Goal: Navigation & Orientation: Find specific page/section

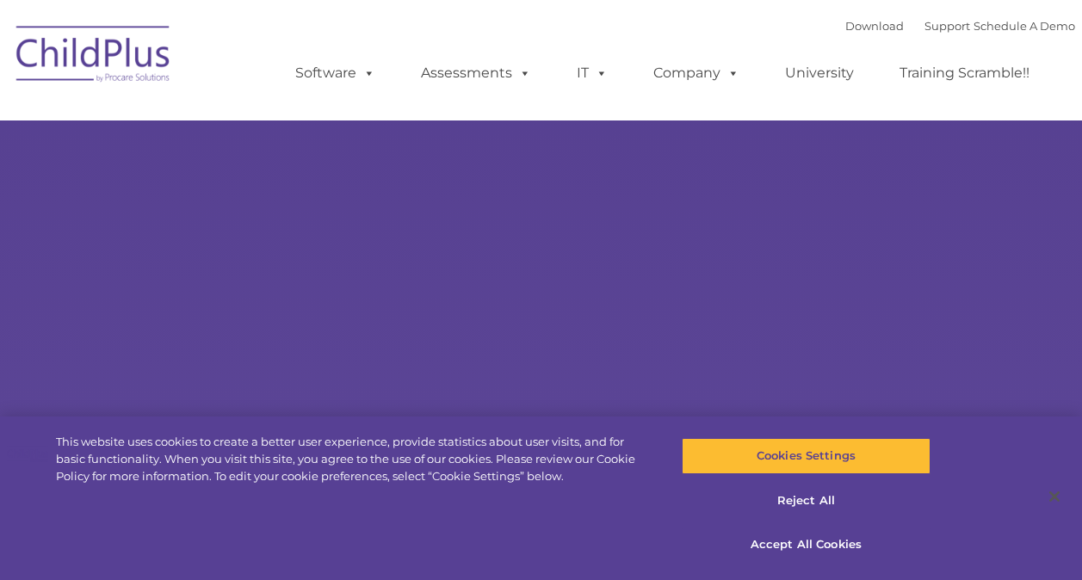
type input ""
select select "MEDIUM"
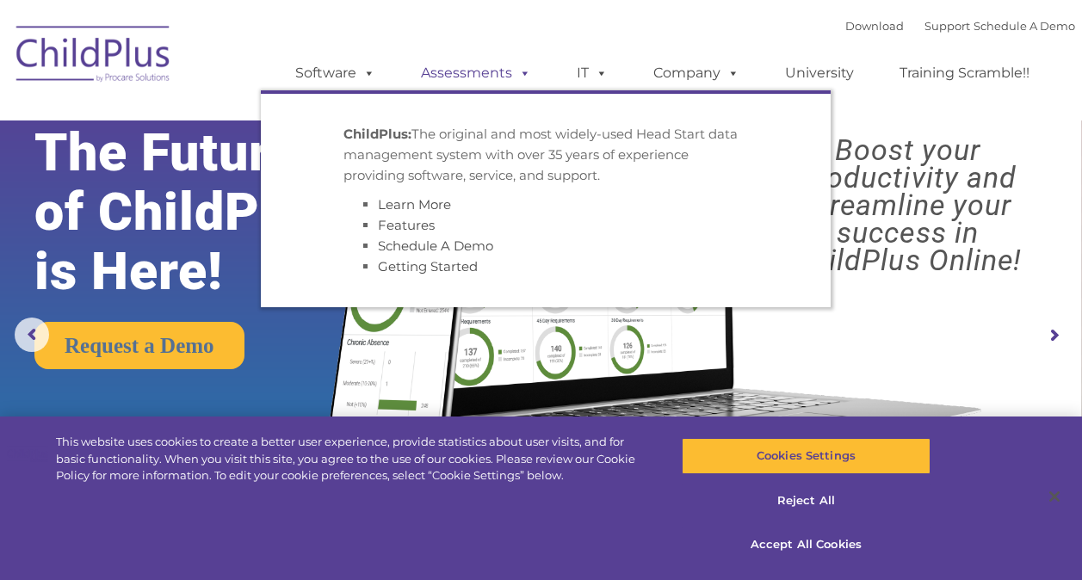
drag, startPoint x: 361, startPoint y: 83, endPoint x: 432, endPoint y: 89, distance: 71.7
click at [361, 83] on link "Software" at bounding box center [335, 73] width 115 height 34
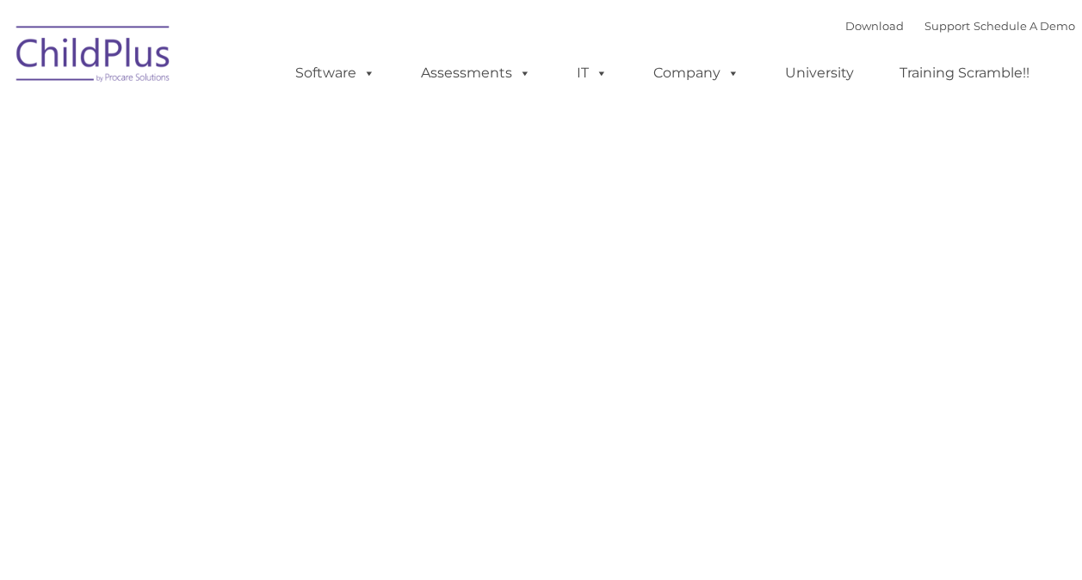
type input ""
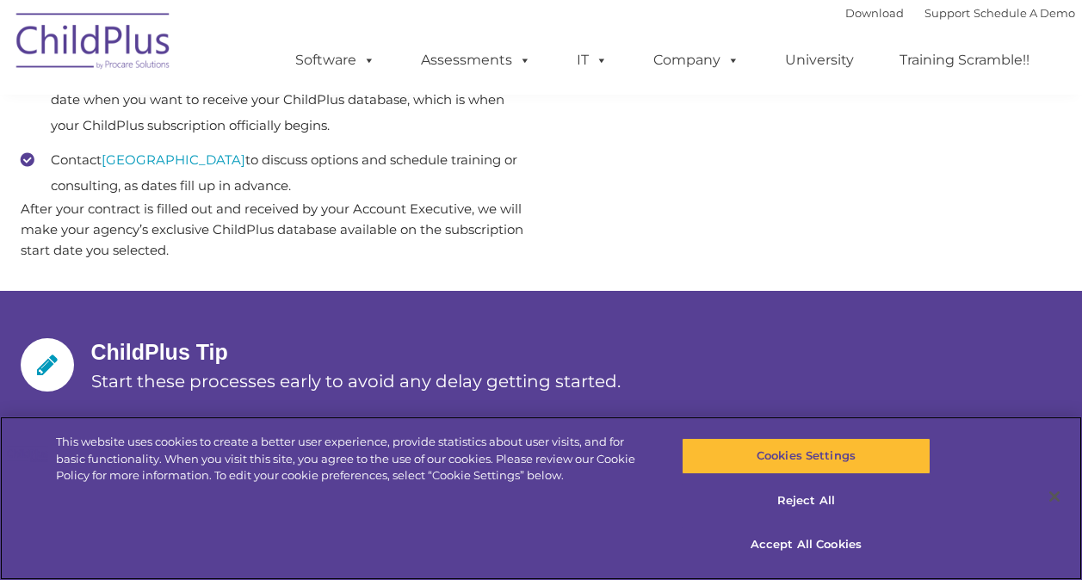
scroll to position [1120, 0]
